Goal: Use online tool/utility: Utilize a website feature to perform a specific function

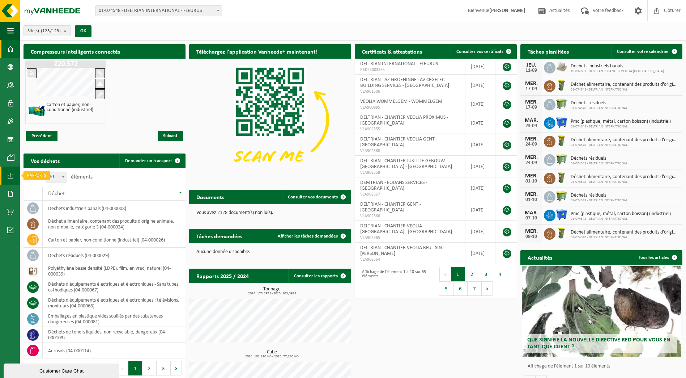
click at [12, 174] on span at bounding box center [10, 175] width 7 height 18
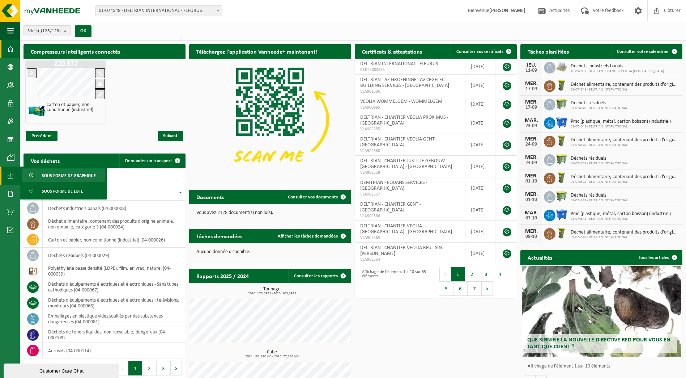
click at [59, 176] on span "Sous forme de graphique" at bounding box center [69, 176] width 54 height 14
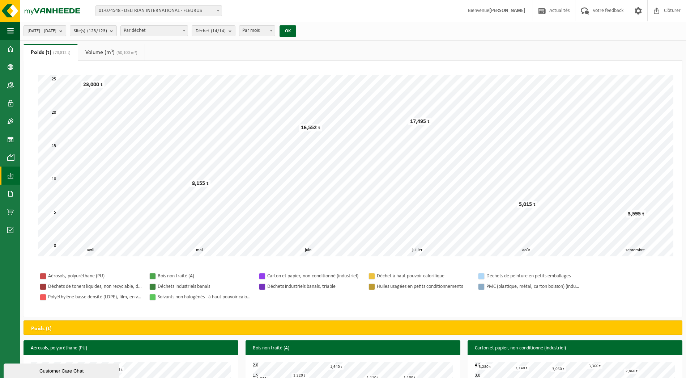
click at [66, 31] on b "submit" at bounding box center [62, 31] width 7 height 10
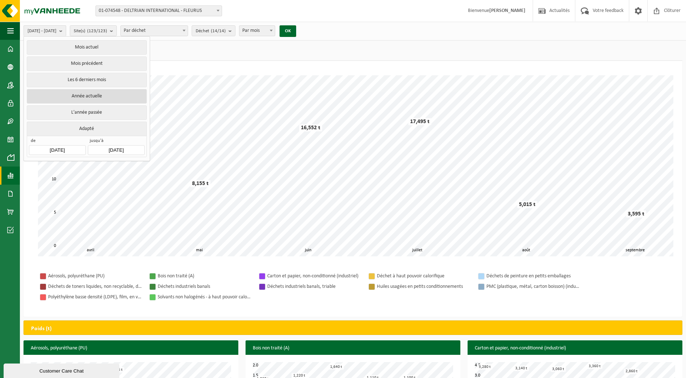
click at [103, 94] on button "Année actuelle" at bounding box center [87, 96] width 120 height 14
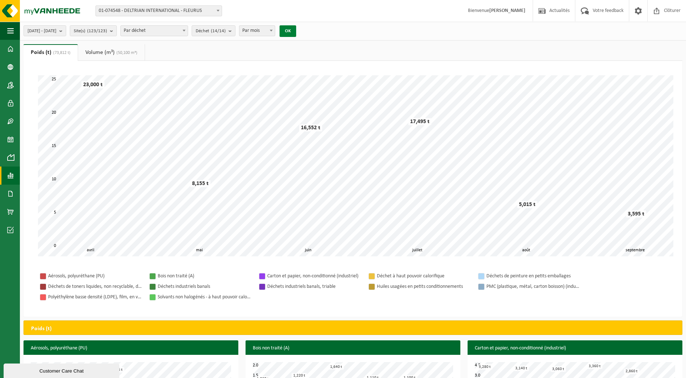
click at [296, 29] on button "OK" at bounding box center [288, 31] width 17 height 12
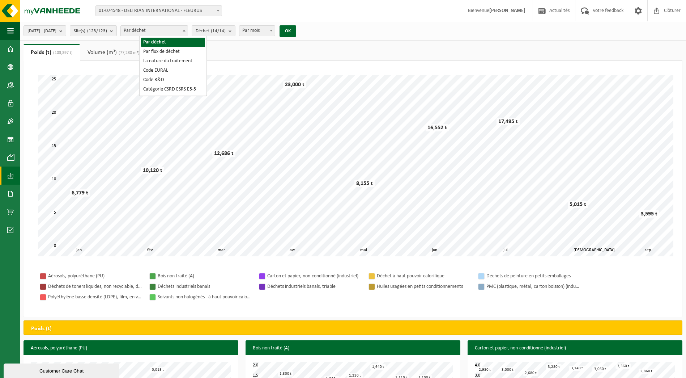
click at [186, 30] on b at bounding box center [184, 31] width 3 height 2
select select "2"
